Goal: Task Accomplishment & Management: Complete application form

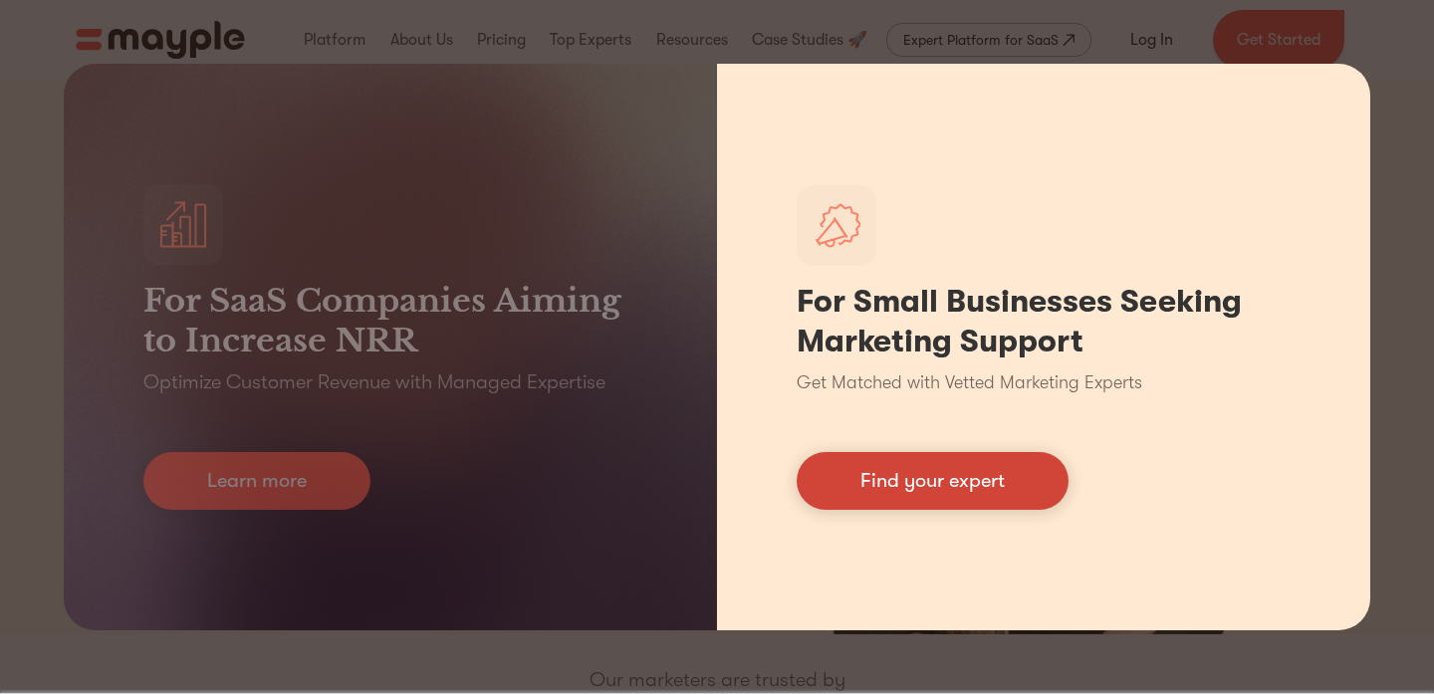
click at [921, 490] on link "Find your expert" at bounding box center [933, 481] width 272 height 58
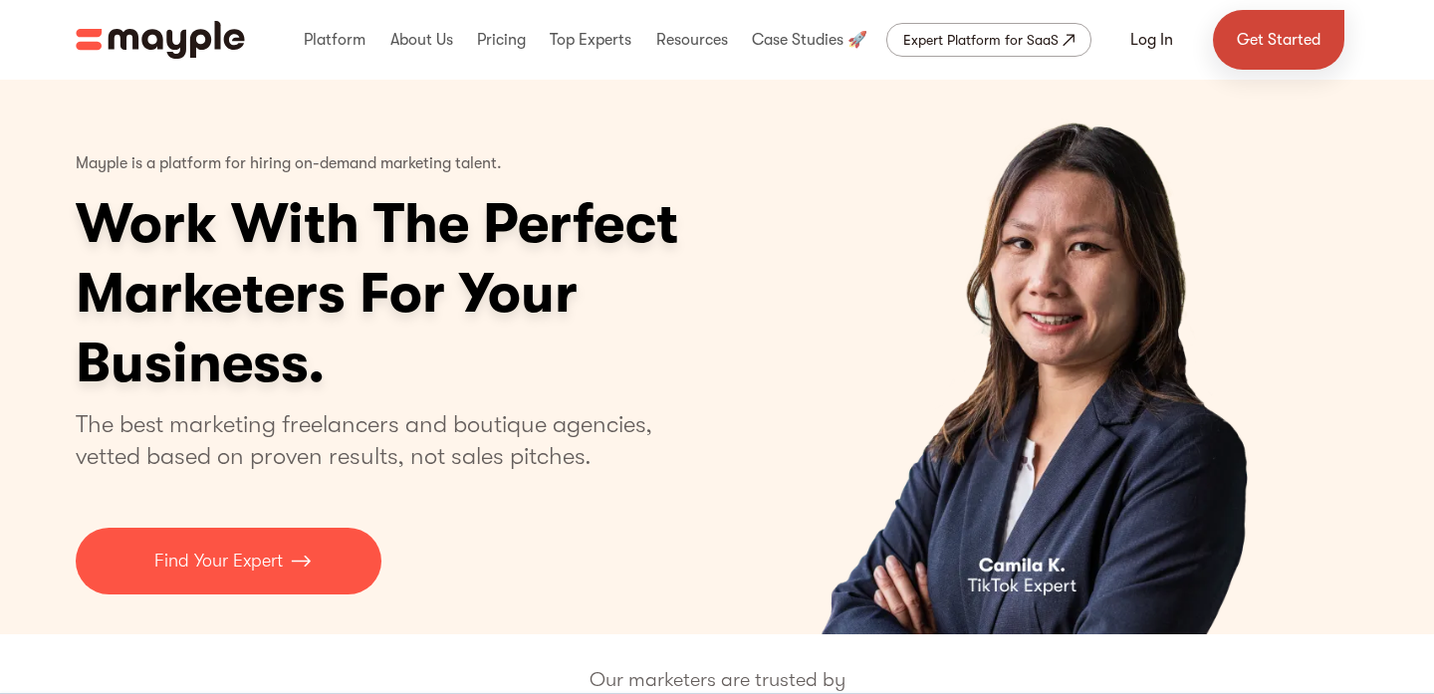
click at [1257, 36] on link "Get Started" at bounding box center [1278, 40] width 131 height 60
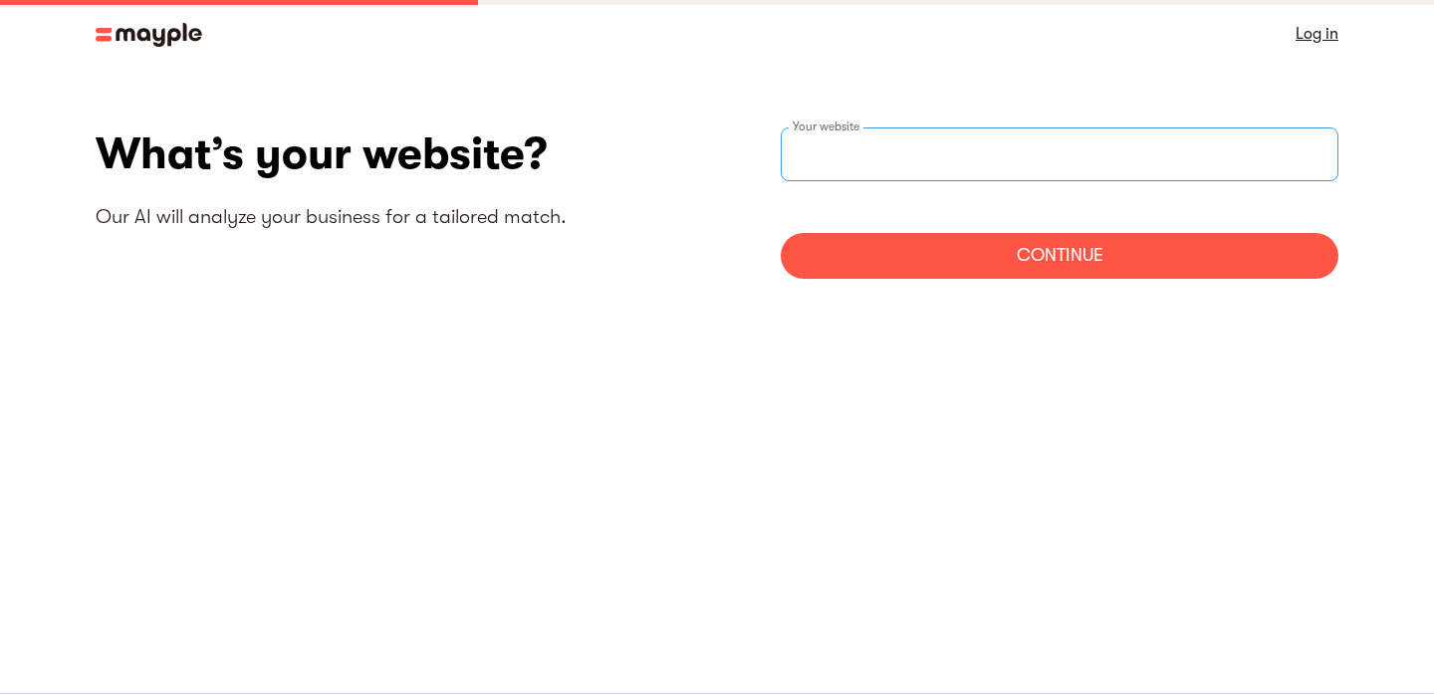
click at [868, 154] on div "Your website" at bounding box center [1060, 154] width 558 height 54
type input "https://www.colorandandy.com"
drag, startPoint x: 1151, startPoint y: 313, endPoint x: 998, endPoint y: 272, distance: 158.7
click at [998, 272] on section "What’s your website? Our AI will analyze your business for a tailored match. ht…" at bounding box center [717, 211] width 1434 height 286
click at [998, 272] on div "Continue" at bounding box center [1060, 256] width 558 height 46
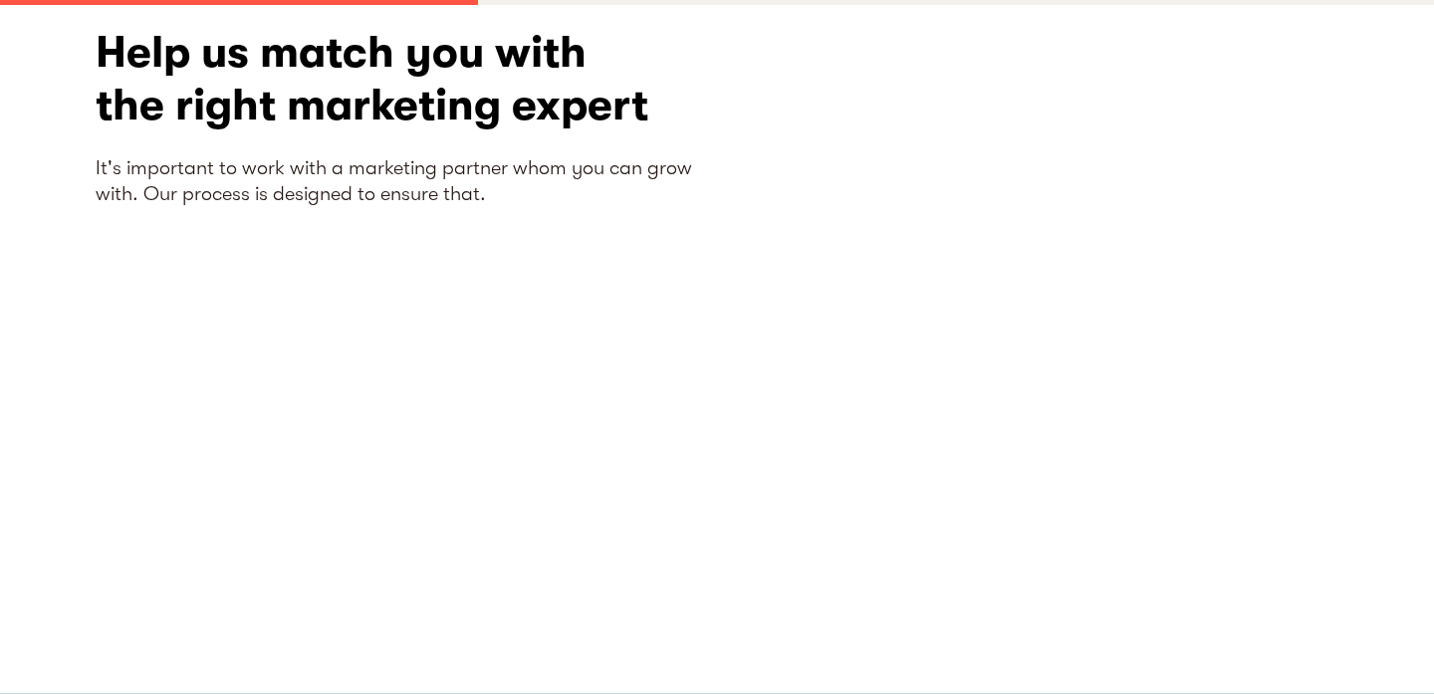
scroll to position [130, 0]
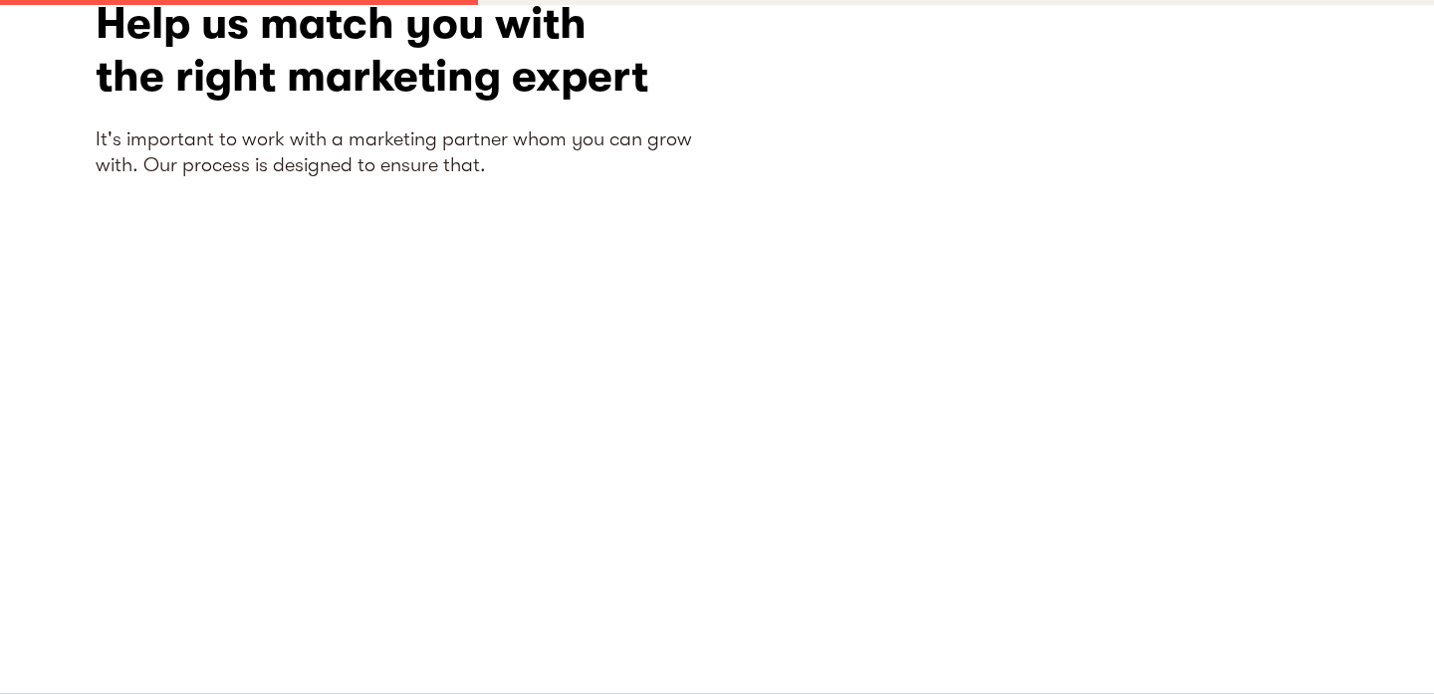
click at [677, 367] on div "Help us match you with the right marketing expert It's important to work with a…" at bounding box center [406, 318] width 621 height 642
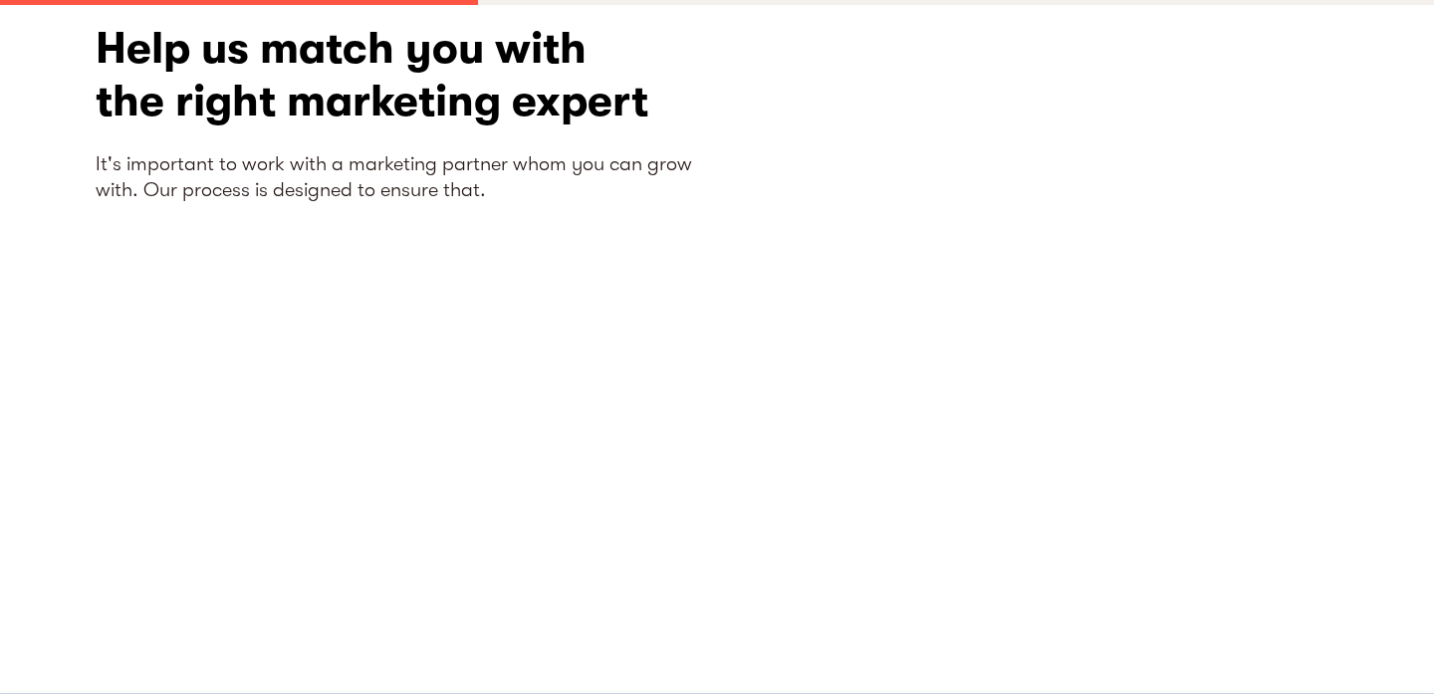
scroll to position [0, 0]
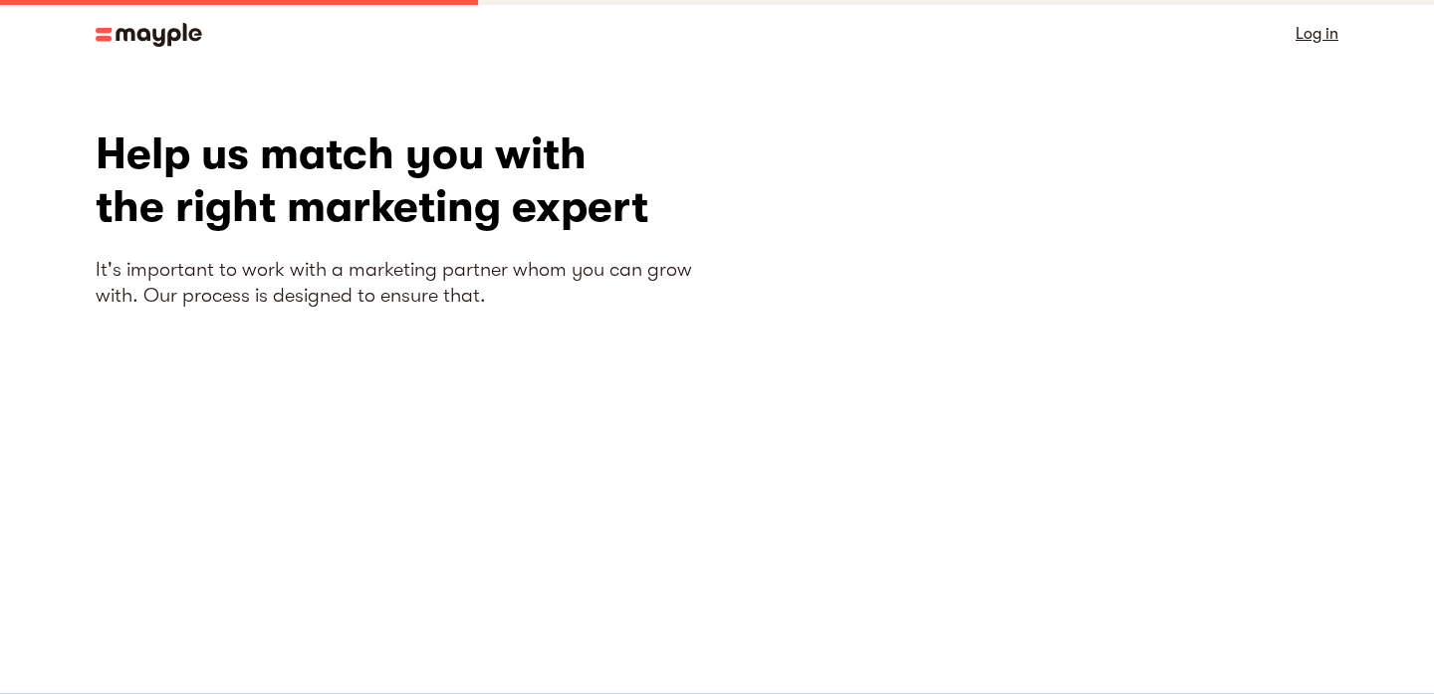
click at [107, 27] on img at bounding box center [149, 35] width 107 height 24
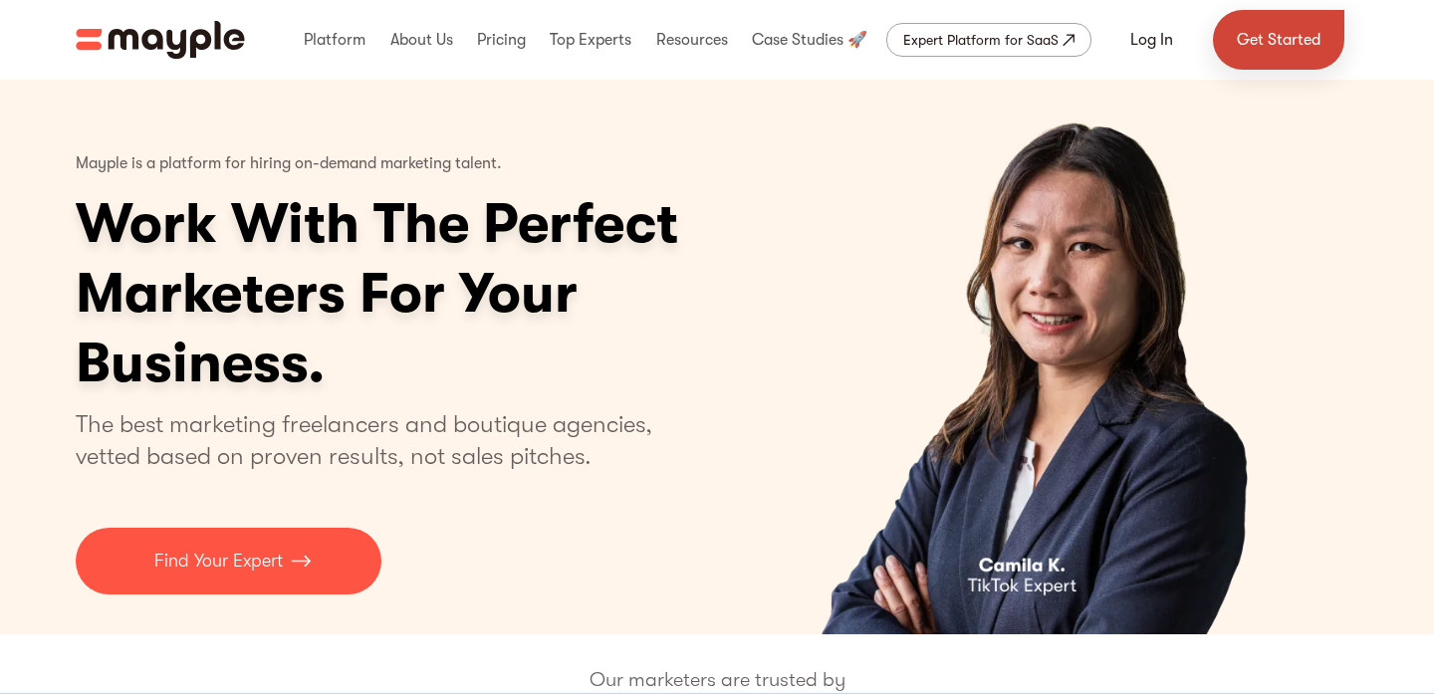
click at [1292, 29] on link "Get Started" at bounding box center [1278, 40] width 131 height 60
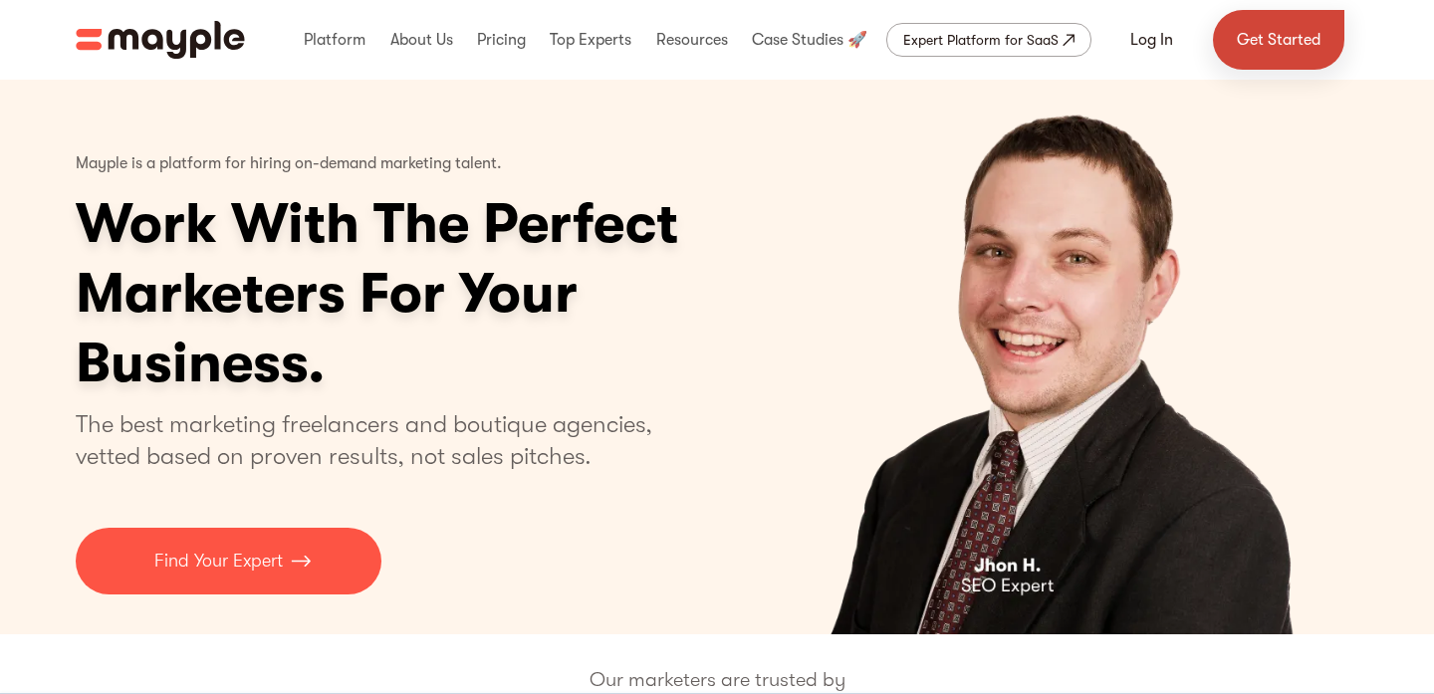
click at [1267, 31] on link "Get Started" at bounding box center [1278, 40] width 131 height 60
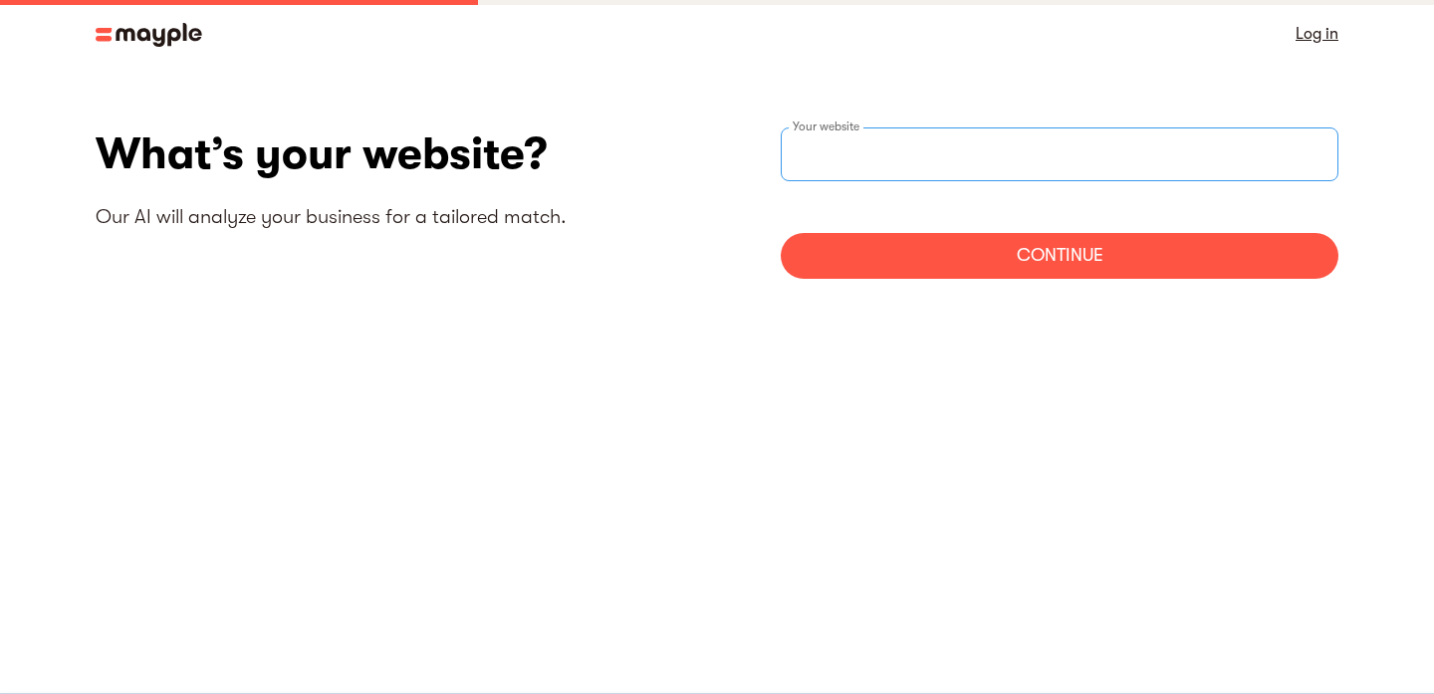
click at [952, 140] on input "websiteStep" at bounding box center [1060, 154] width 558 height 54
drag, startPoint x: 928, startPoint y: 147, endPoint x: 923, endPoint y: 131, distance: 16.7
click at [927, 137] on input "websiteStep" at bounding box center [1060, 154] width 558 height 54
type input "[URL][DOMAIN_NAME]"
click at [877, 246] on div "Continue" at bounding box center [1060, 256] width 558 height 46
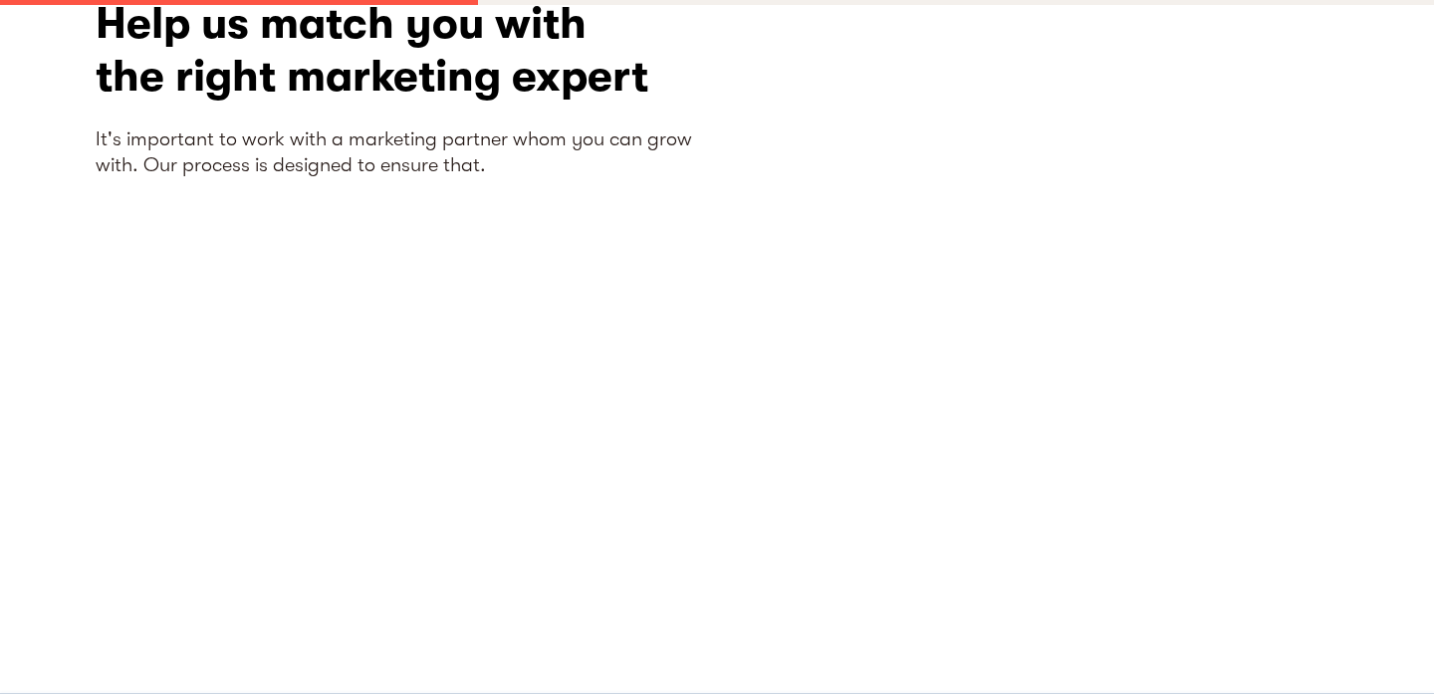
scroll to position [130, 0]
